Goal: Information Seeking & Learning: Learn about a topic

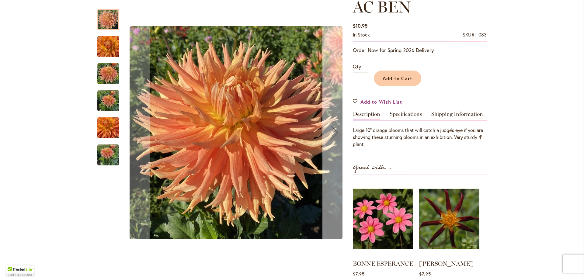
scroll to position [122, 0]
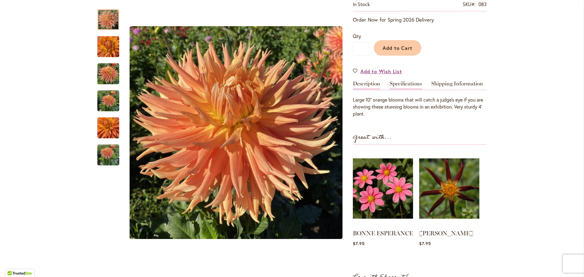
click at [398, 84] on link "Specifications" at bounding box center [406, 85] width 32 height 9
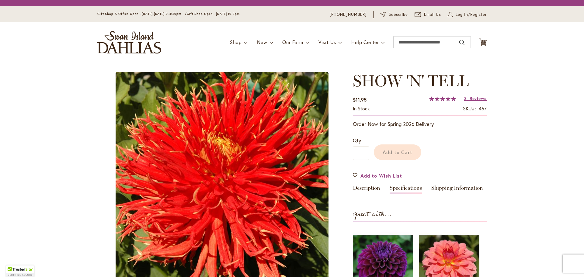
click at [407, 191] on link "Specifications" at bounding box center [406, 189] width 32 height 9
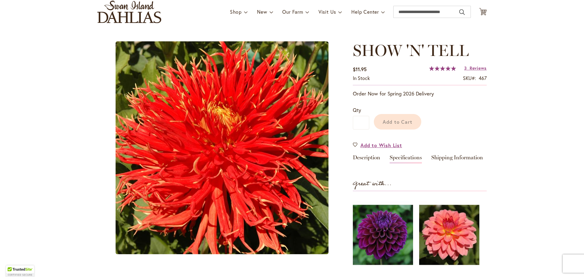
scroll to position [42, 0]
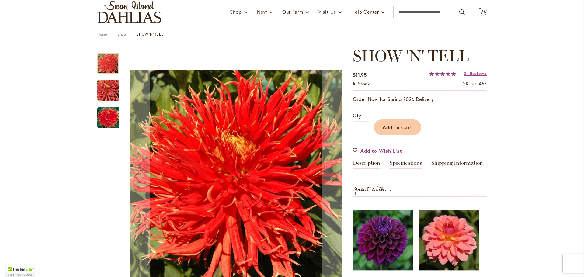
click at [367, 163] on link "Description" at bounding box center [366, 164] width 27 height 9
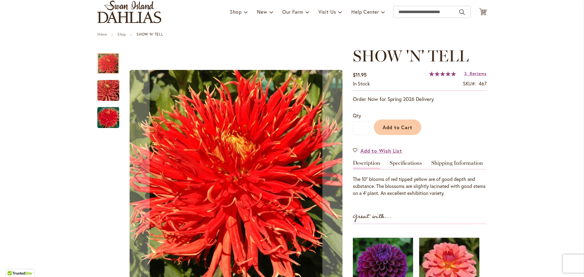
click at [355, 180] on div "The 10" blooms of red tipped yellow are of good depth and substance. The blosso…" at bounding box center [420, 186] width 134 height 21
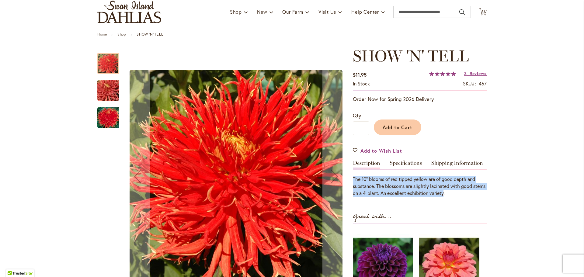
drag, startPoint x: 355, startPoint y: 180, endPoint x: 454, endPoint y: 194, distance: 100.2
click at [454, 194] on div "The 10" blooms of red tipped yellow are of good depth and substance. The blosso…" at bounding box center [420, 186] width 134 height 21
copy div "The 10" blooms of red tipped yellow are of good depth and substance. The blosso…"
click at [404, 163] on link "Specifications" at bounding box center [406, 164] width 32 height 9
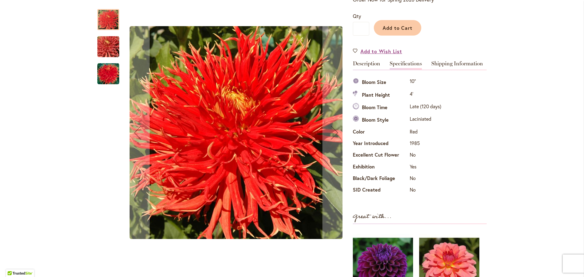
scroll to position [111, 0]
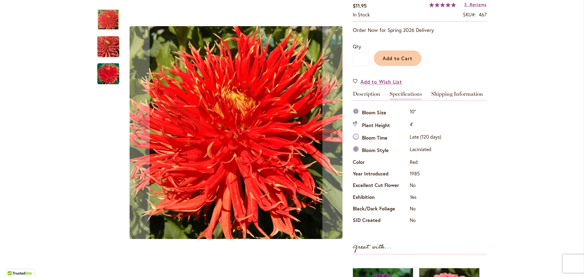
click at [425, 151] on td "Laciniated" at bounding box center [425, 151] width 35 height 12
copy td "Laciniated"
click at [411, 139] on td "Late (120 days)" at bounding box center [425, 138] width 35 height 12
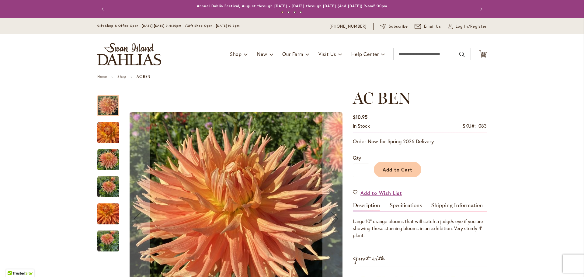
scroll to position [61, 0]
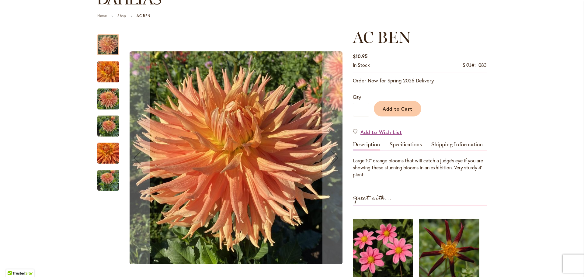
click at [358, 161] on p "Large 10” orange blooms that will catch a judge’s eye if you are showing these …" at bounding box center [420, 167] width 134 height 21
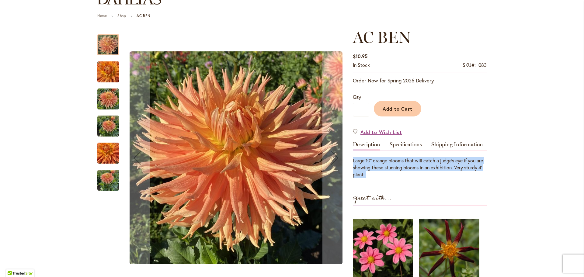
drag, startPoint x: 358, startPoint y: 161, endPoint x: 387, endPoint y: 175, distance: 32.1
click at [387, 175] on p "Large 10” orange blooms that will catch a judge’s eye if you are showing these …" at bounding box center [420, 167] width 134 height 21
copy div "Large 10” orange blooms that will catch a judge’s eye if you are showing these …"
click at [412, 148] on link "Specifications" at bounding box center [406, 146] width 32 height 9
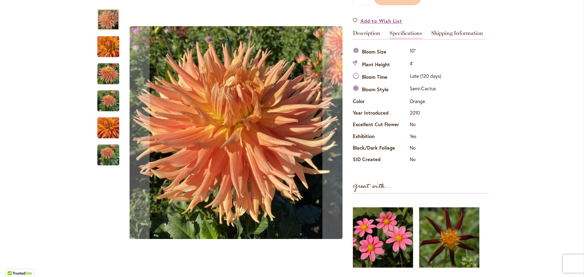
scroll to position [203, 0]
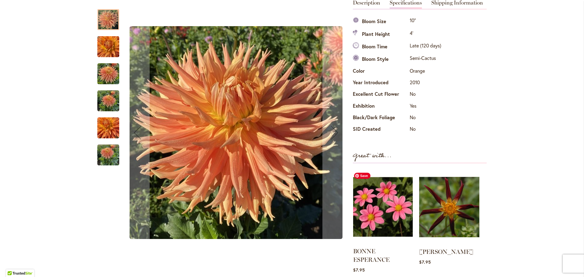
click at [392, 215] on img at bounding box center [383, 207] width 60 height 75
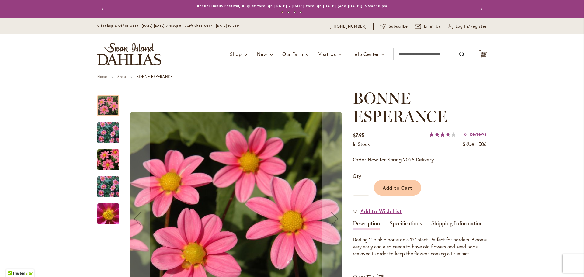
click at [396, 217] on div "BONNE ESPERANCE $7.95 In stock SKU 506 Rating: 73 % of 100 6 Reviews Add Your R…" at bounding box center [420, 262] width 134 height 347
click at [396, 219] on div "BONNE ESPERANCE $7.95 In stock SKU 506 Rating: 73 % of 100 6 Reviews Add Your R…" at bounding box center [420, 262] width 134 height 347
click at [397, 226] on link "Specifications" at bounding box center [406, 225] width 32 height 9
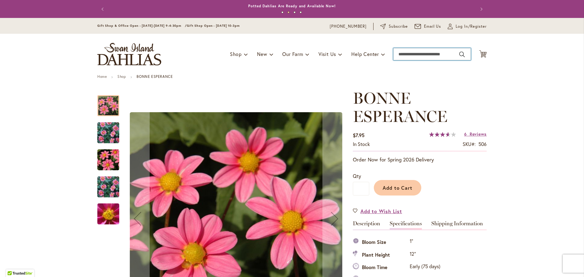
click at [399, 50] on input "Search" at bounding box center [433, 54] width 78 height 12
type input "********"
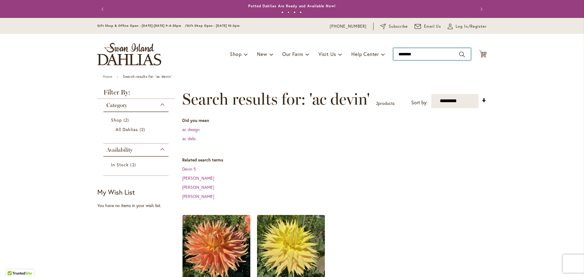
click at [445, 57] on input "********" at bounding box center [433, 54] width 78 height 12
type input "**"
type input "*********"
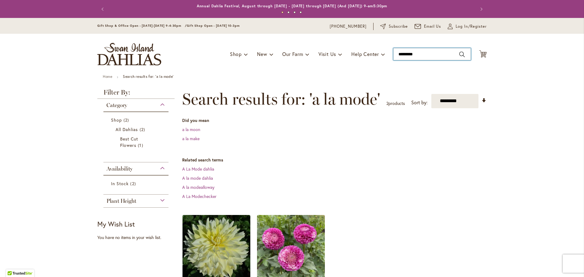
click at [445, 57] on input "*********" at bounding box center [433, 54] width 78 height 12
type input "*********"
